Goal: Task Accomplishment & Management: Manage account settings

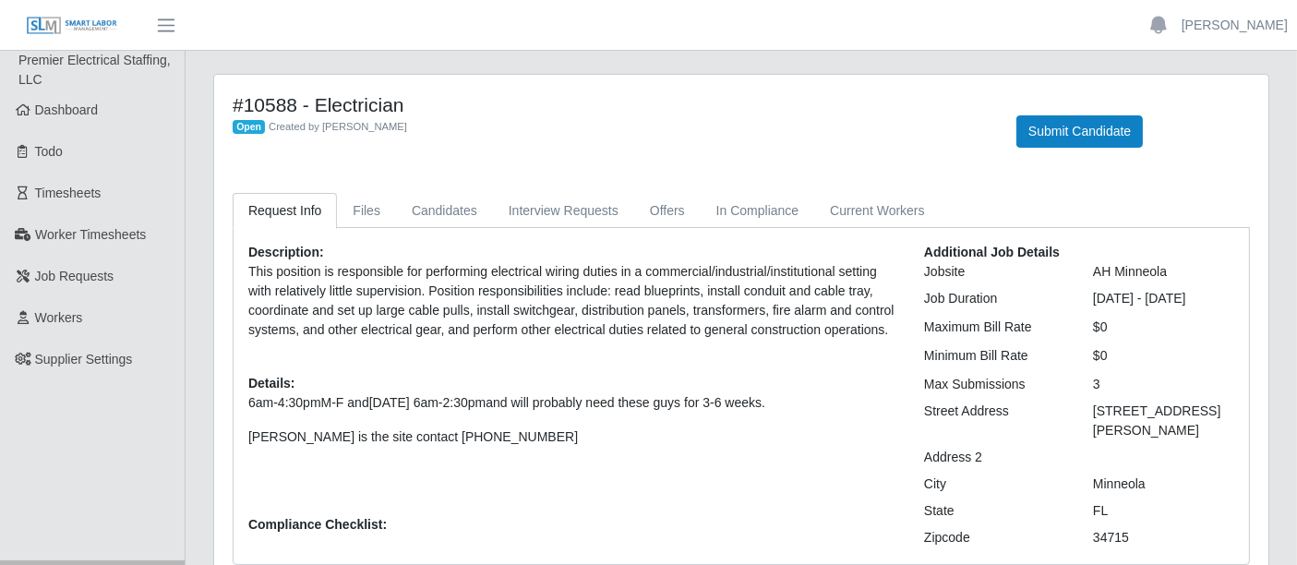
drag, startPoint x: 77, startPoint y: 108, endPoint x: 262, endPoint y: 68, distance: 189.7
click at [77, 108] on span "Dashboard" at bounding box center [67, 109] width 64 height 15
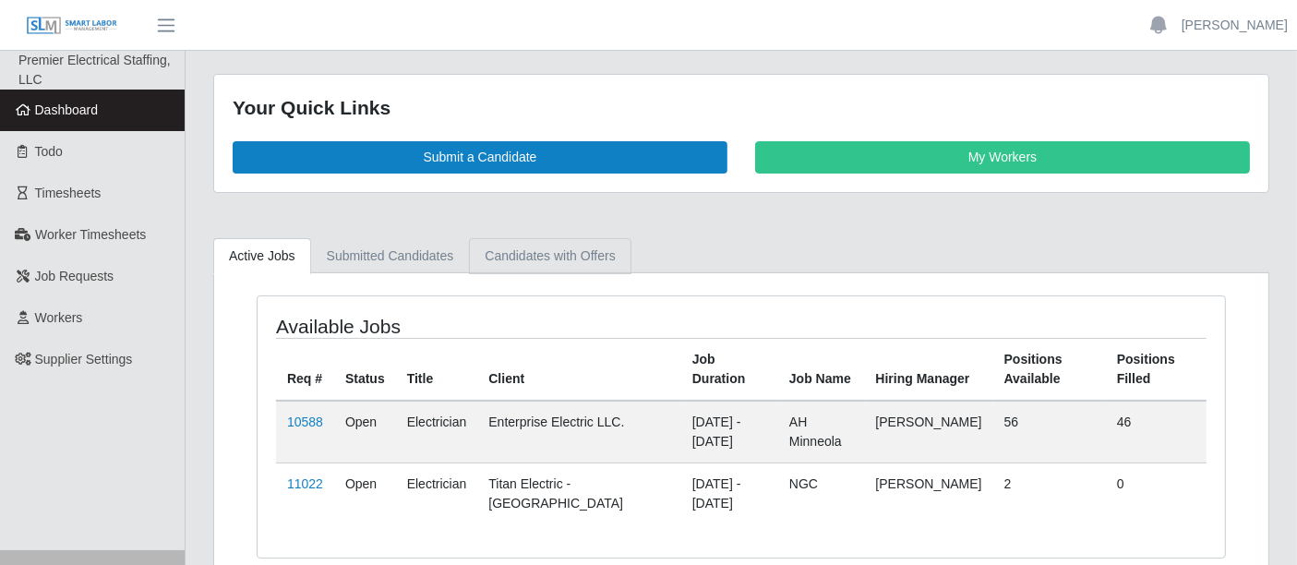
click at [541, 254] on link "Candidates with Offers" at bounding box center [549, 256] width 161 height 36
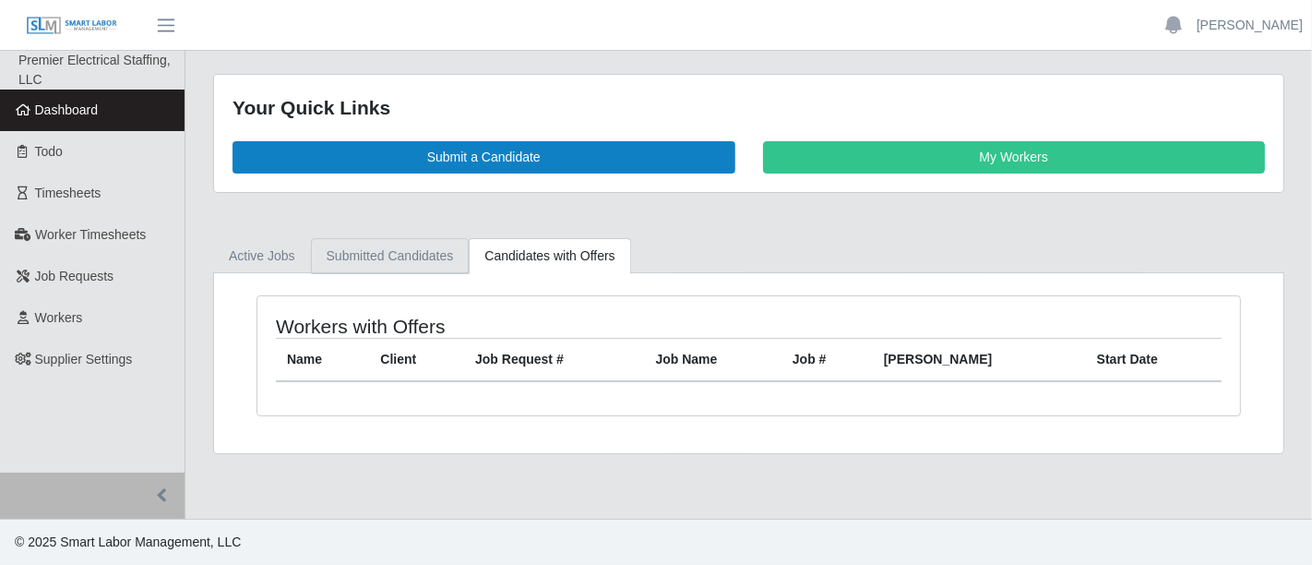
click at [398, 257] on link "Submitted Candidates" at bounding box center [390, 256] width 159 height 36
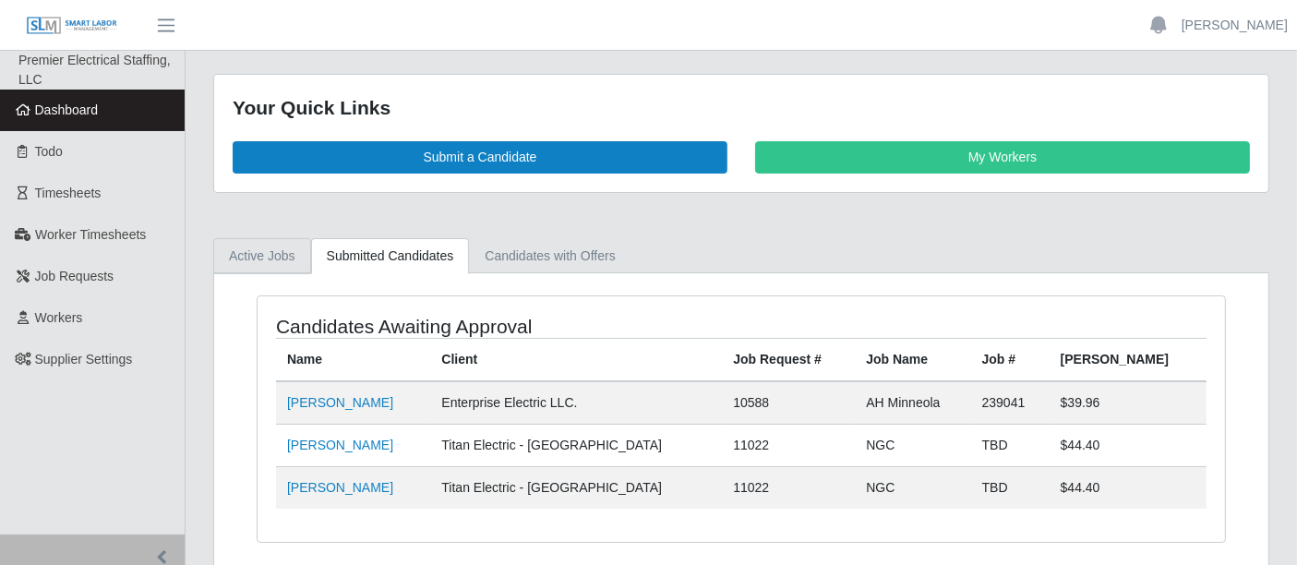
click at [271, 244] on link "Active Jobs" at bounding box center [262, 256] width 98 height 36
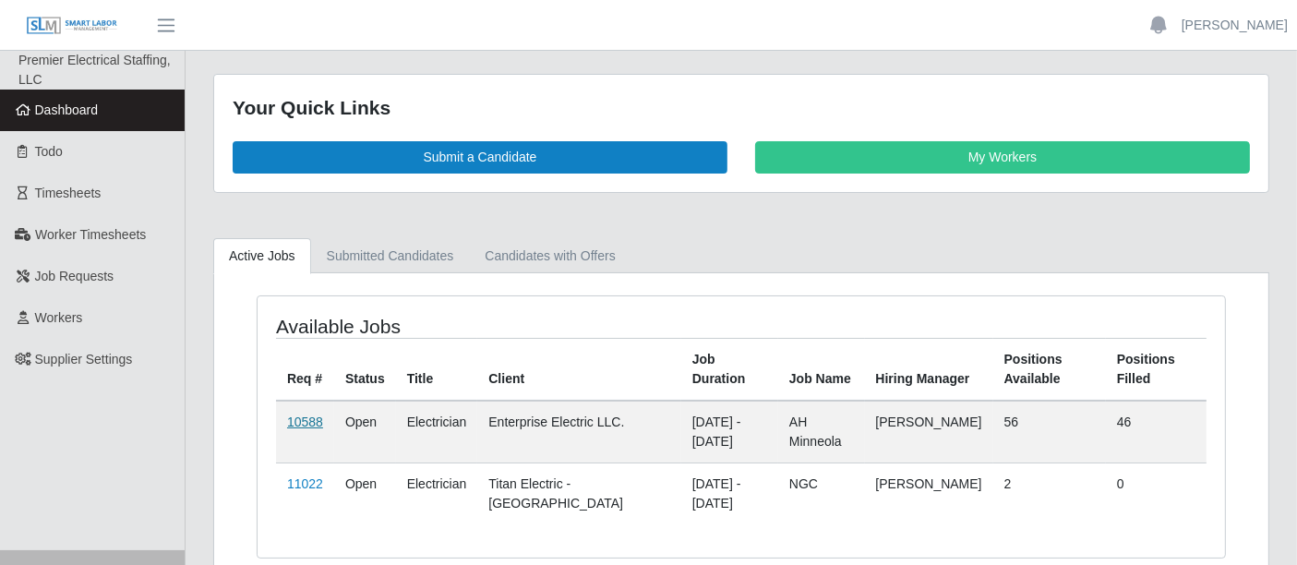
click at [297, 419] on link "10588" at bounding box center [305, 421] width 36 height 15
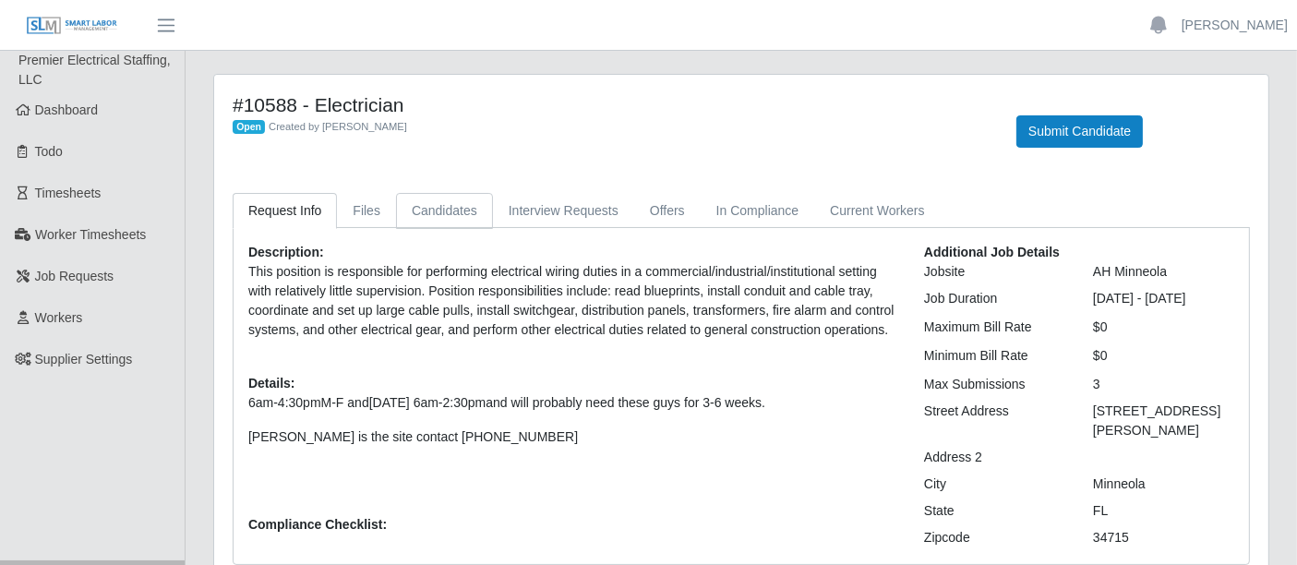
click at [426, 217] on link "Candidates" at bounding box center [444, 211] width 97 height 36
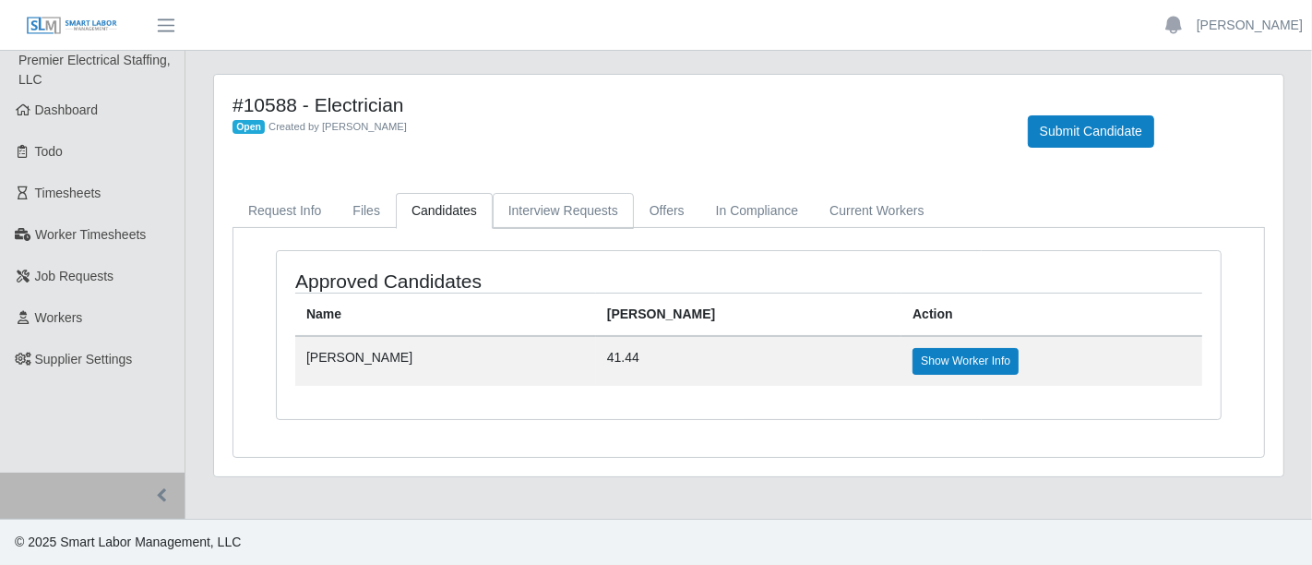
click at [573, 212] on link "Interview Requests" at bounding box center [563, 211] width 141 height 36
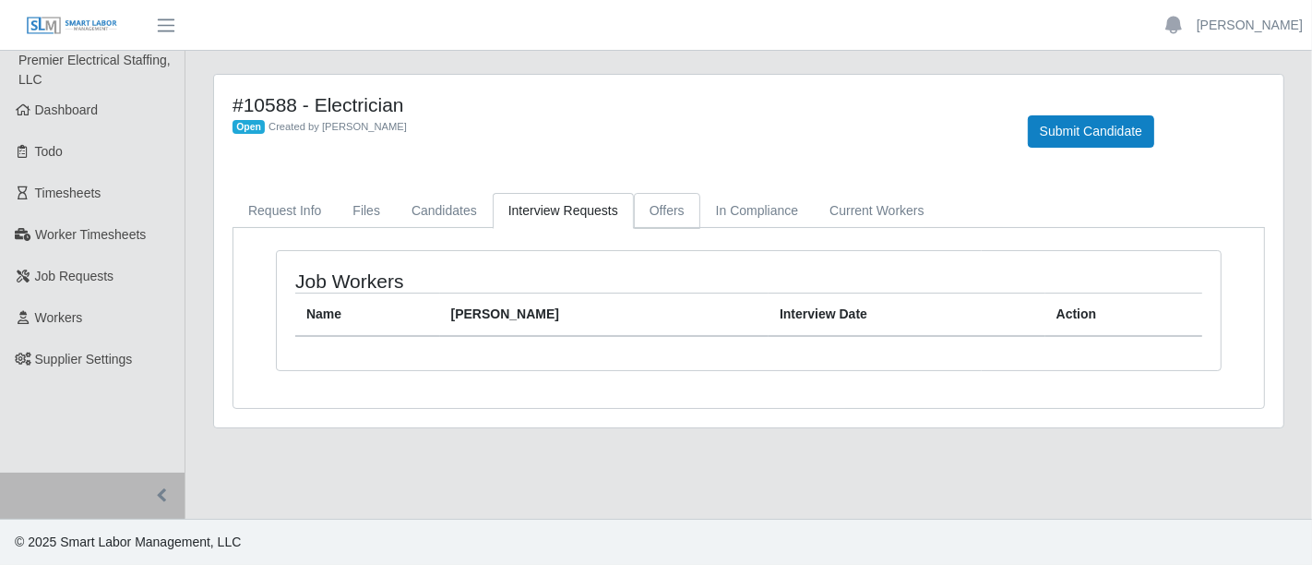
click at [657, 203] on link "Offers" at bounding box center [667, 211] width 66 height 36
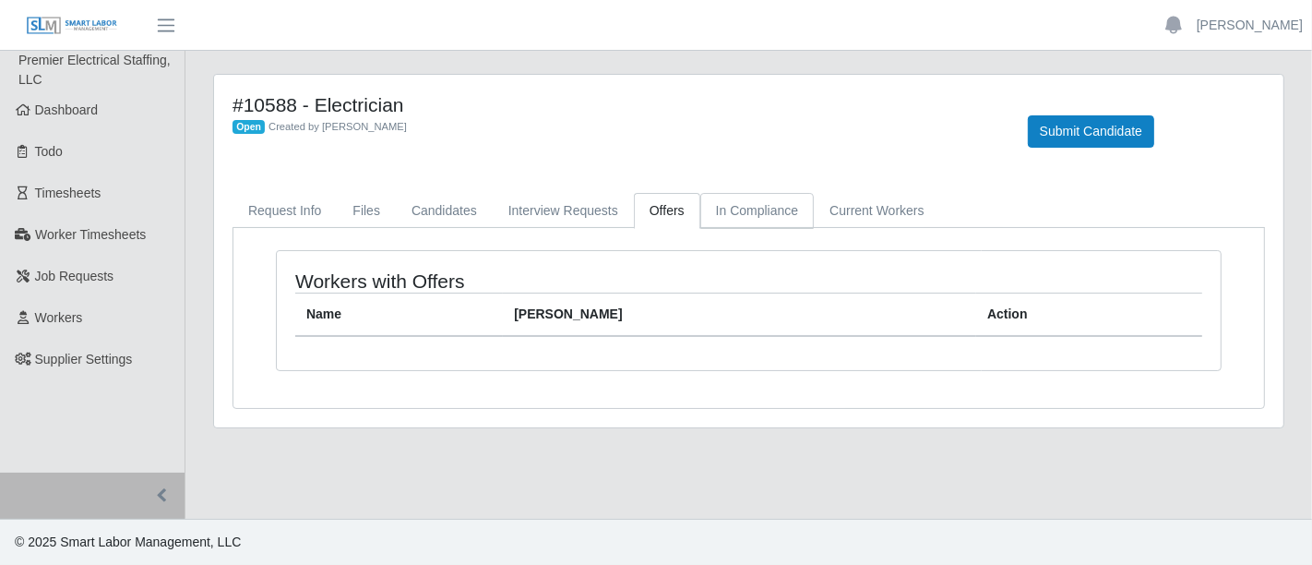
click at [760, 209] on link "In Compliance" at bounding box center [757, 211] width 114 height 36
click at [855, 206] on link "Current Workers" at bounding box center [877, 211] width 126 height 36
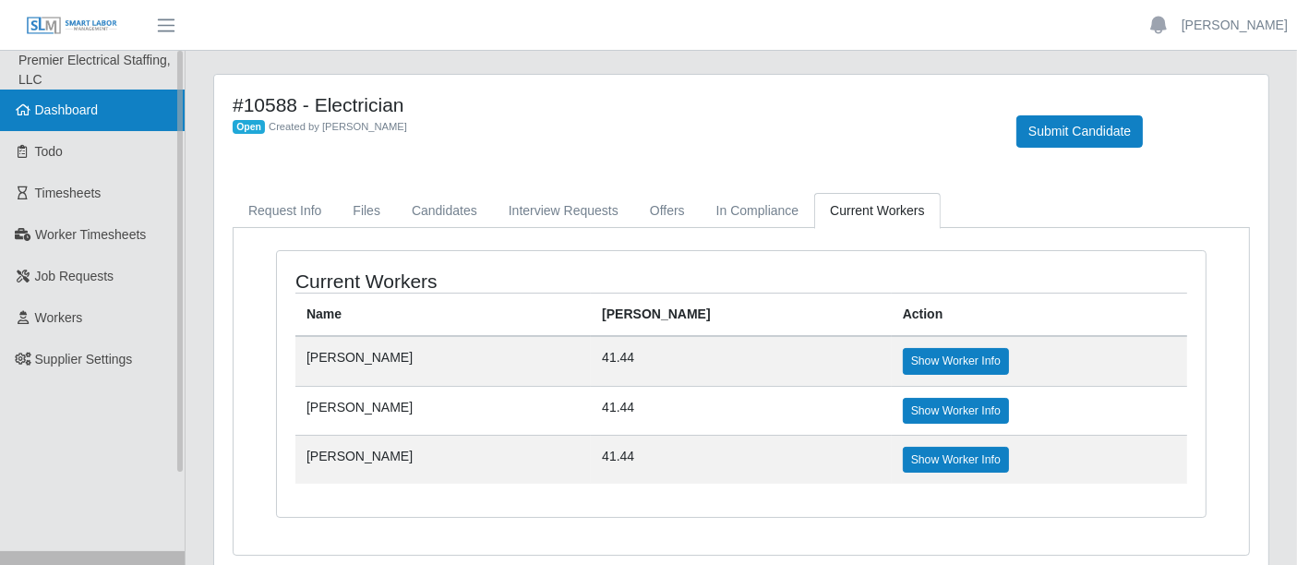
click at [53, 98] on link "Dashboard" at bounding box center [92, 111] width 185 height 42
